Goal: Task Accomplishment & Management: Manage account settings

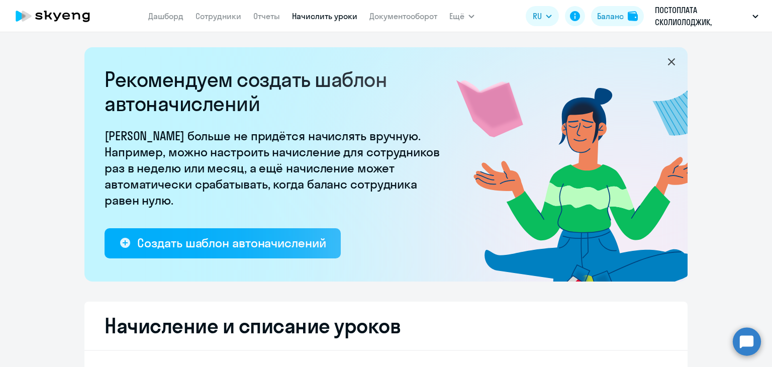
select select "10"
click at [228, 17] on link "Сотрудники" at bounding box center [219, 16] width 46 height 10
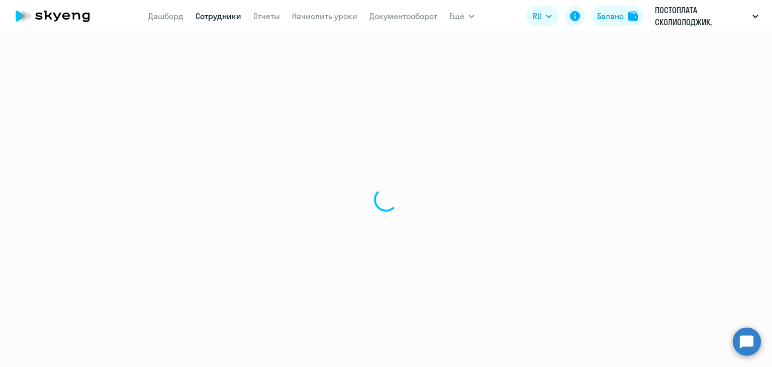
select select "30"
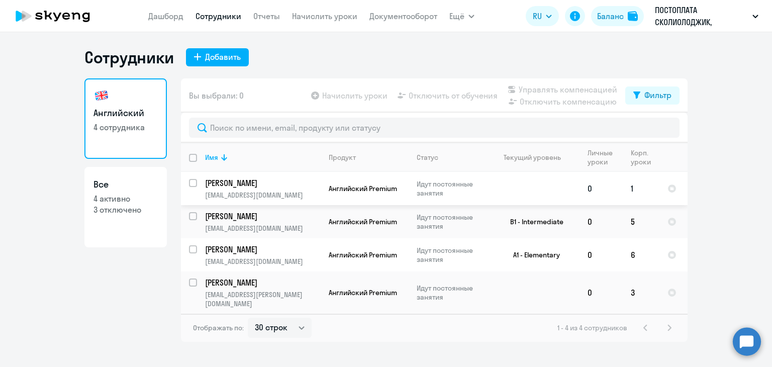
click at [191, 180] on input "select row 17630352" at bounding box center [199, 189] width 20 height 20
checkbox input "true"
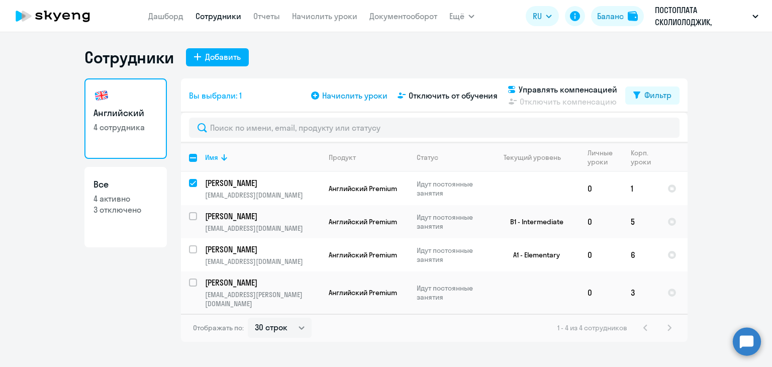
click at [363, 95] on span "Начислить уроки" at bounding box center [354, 95] width 65 height 12
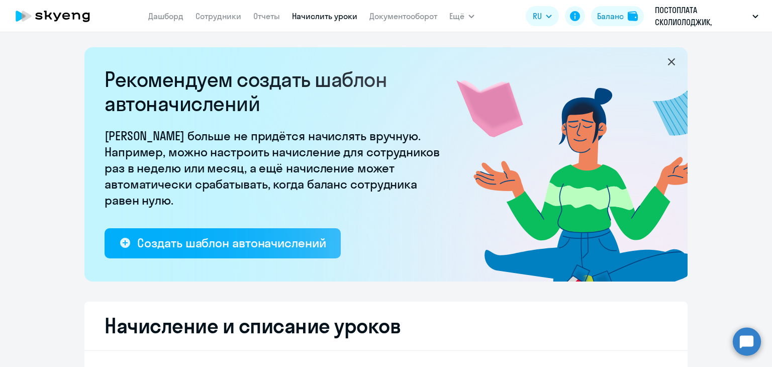
select select "10"
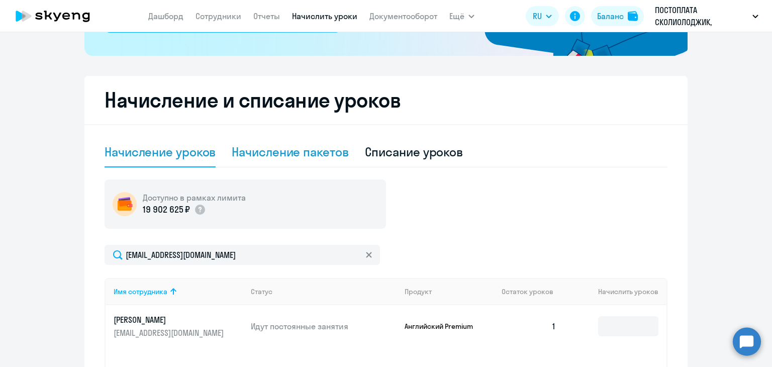
scroll to position [251, 0]
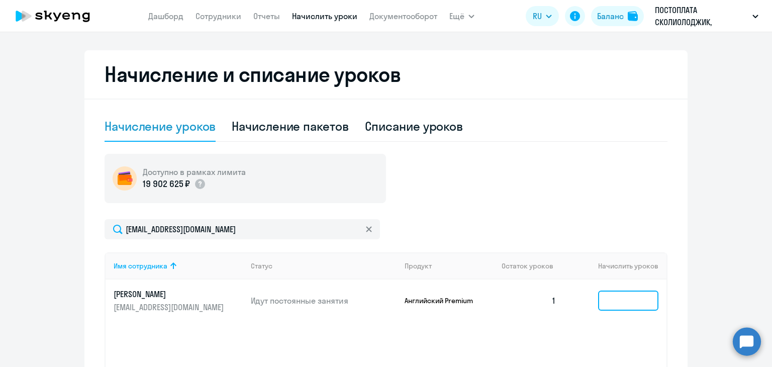
click at [641, 304] on input at bounding box center [628, 301] width 60 height 20
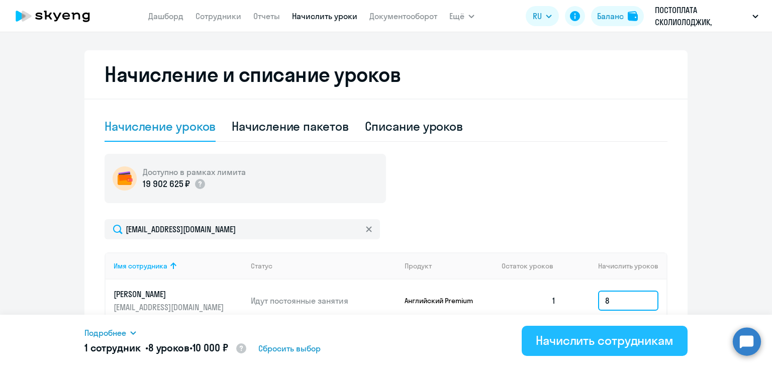
type input "8"
click at [607, 337] on div "Начислить сотрудникам" at bounding box center [605, 340] width 138 height 16
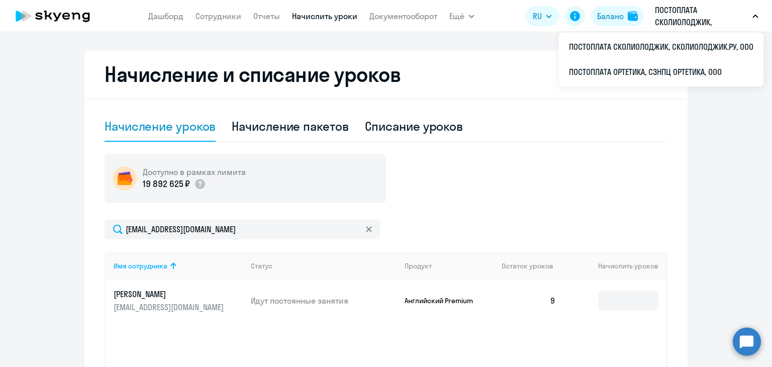
click at [689, 14] on p "ПОСТОПЛАТА СКОЛИОЛОДЖИК, СКОЛИОЛОДЖИК.РУ, ООО" at bounding box center [702, 16] width 94 height 24
click at [754, 13] on button "ПОСТОПЛАТА СКОЛИОЛОДЖИК, СКОЛИОЛОДЖИК.РУ, ООО" at bounding box center [707, 16] width 114 height 24
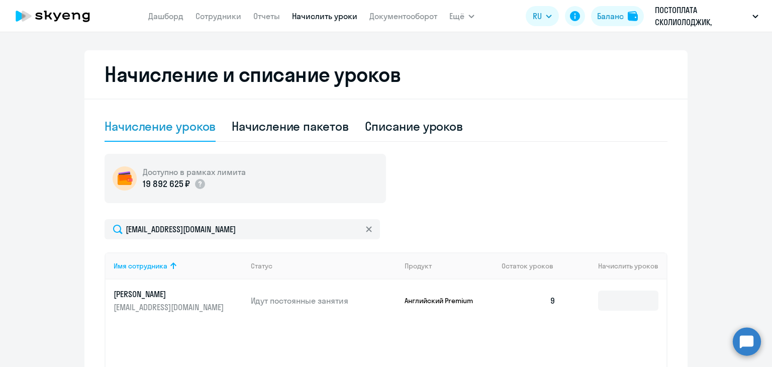
click at [754, 15] on icon "button" at bounding box center [756, 17] width 6 height 4
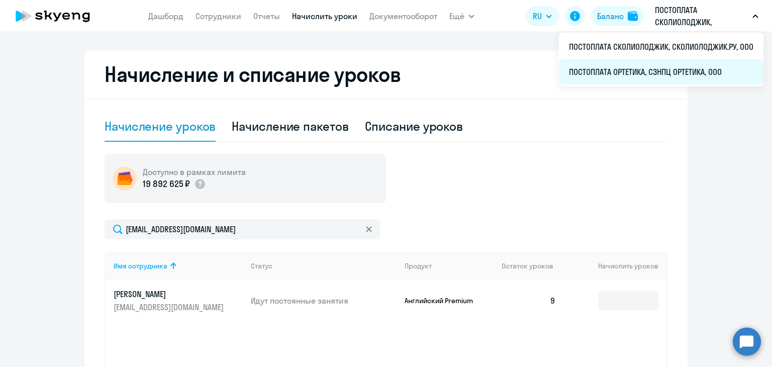
click at [593, 69] on li "ПОСТОПЛАТА ОРТЕТИКА, СЗНПЦ ОРТЕТИКА, ООО" at bounding box center [661, 71] width 205 height 25
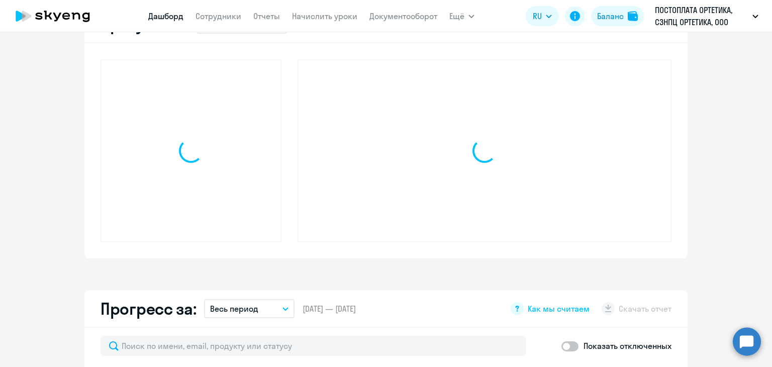
scroll to position [322, 0]
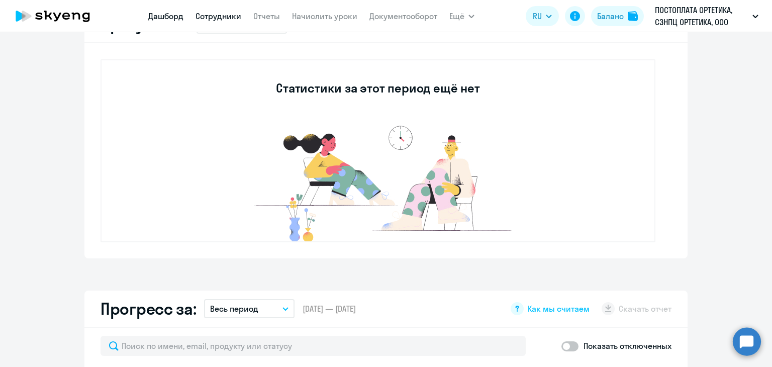
click at [207, 13] on link "Сотрудники" at bounding box center [219, 16] width 46 height 10
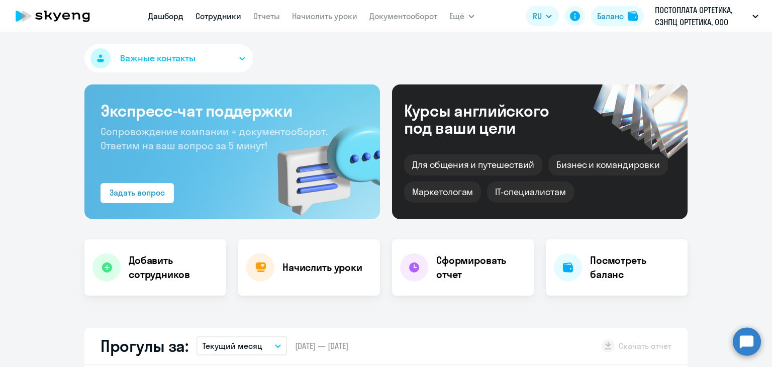
select select "30"
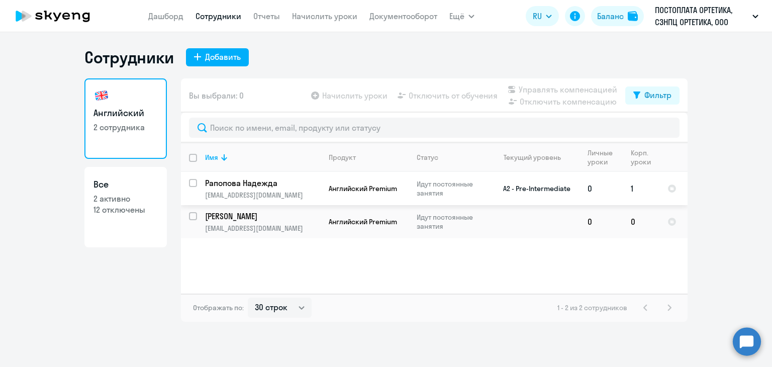
click at [243, 181] on p "Рапопова Надежда" at bounding box center [262, 182] width 114 height 11
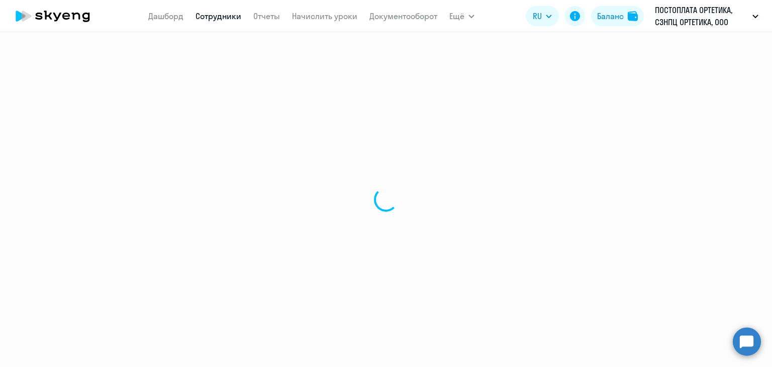
select select "english"
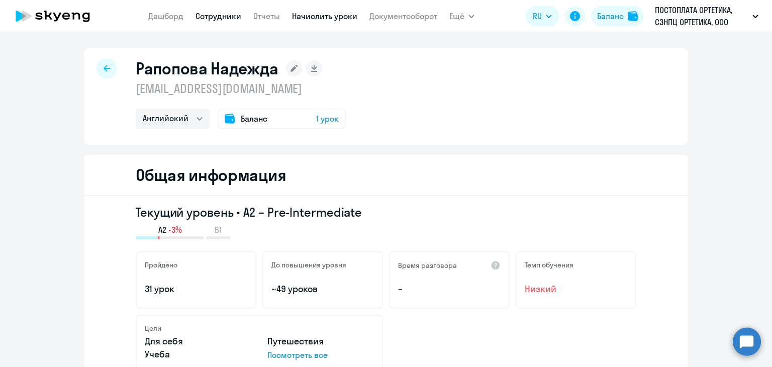
click at [312, 18] on link "Начислить уроки" at bounding box center [324, 16] width 65 height 10
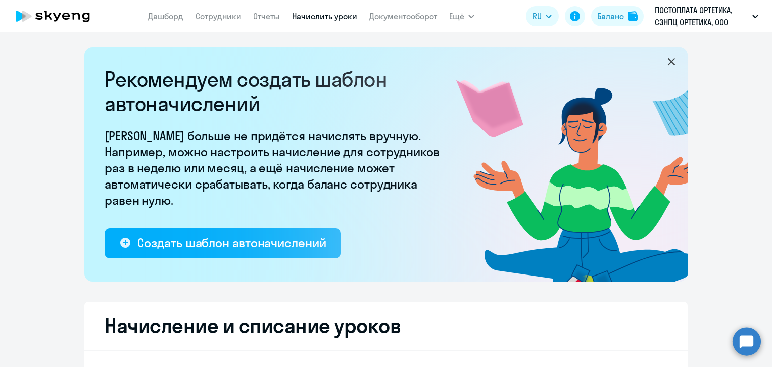
select select "10"
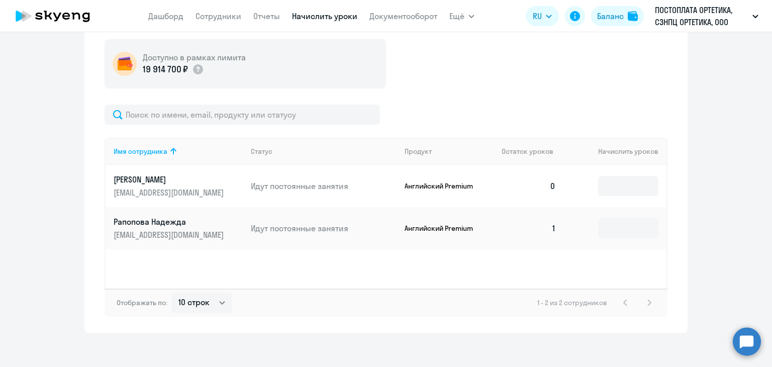
scroll to position [372, 0]
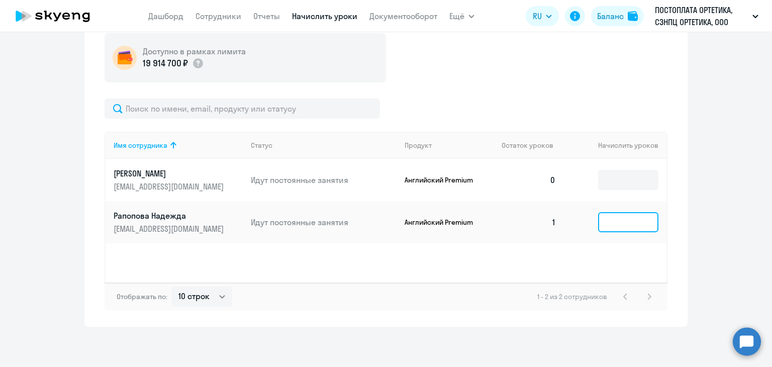
click at [625, 219] on input at bounding box center [628, 222] width 60 height 20
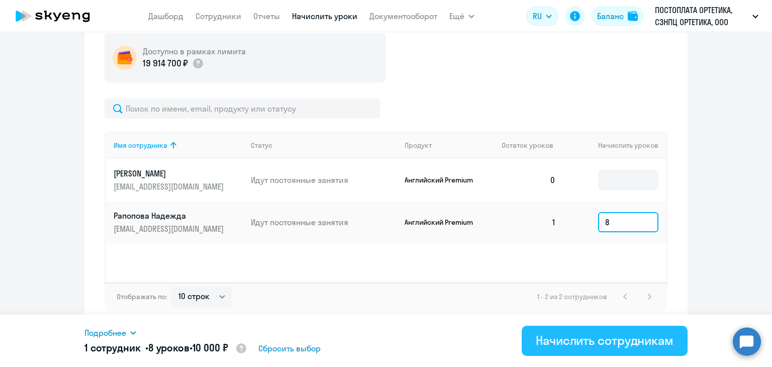
type input "8"
click at [585, 335] on div "Начислить сотрудникам" at bounding box center [605, 340] width 138 height 16
